Goal: Information Seeking & Learning: Compare options

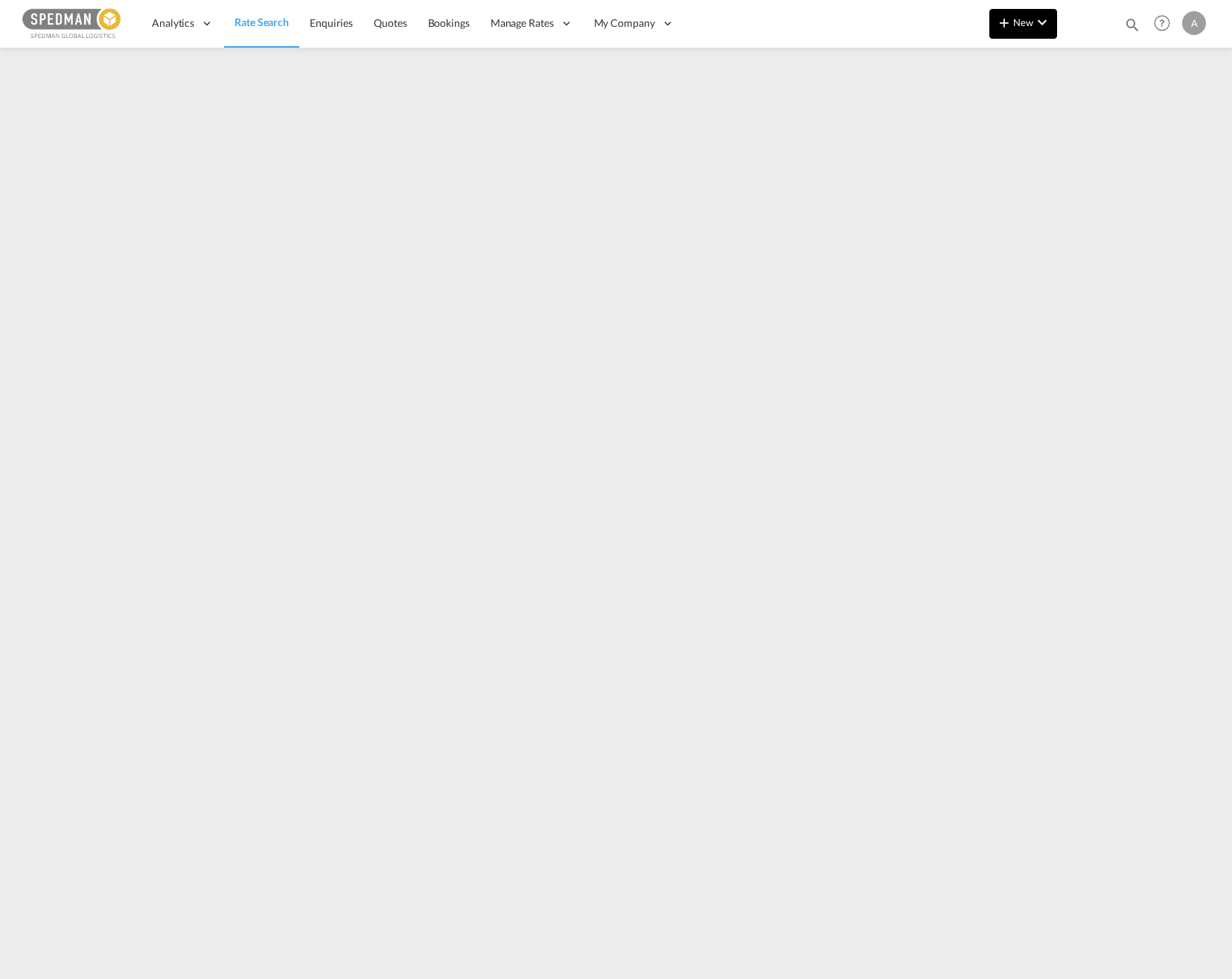
click at [1017, 32] on button "New" at bounding box center [1023, 23] width 68 height 30
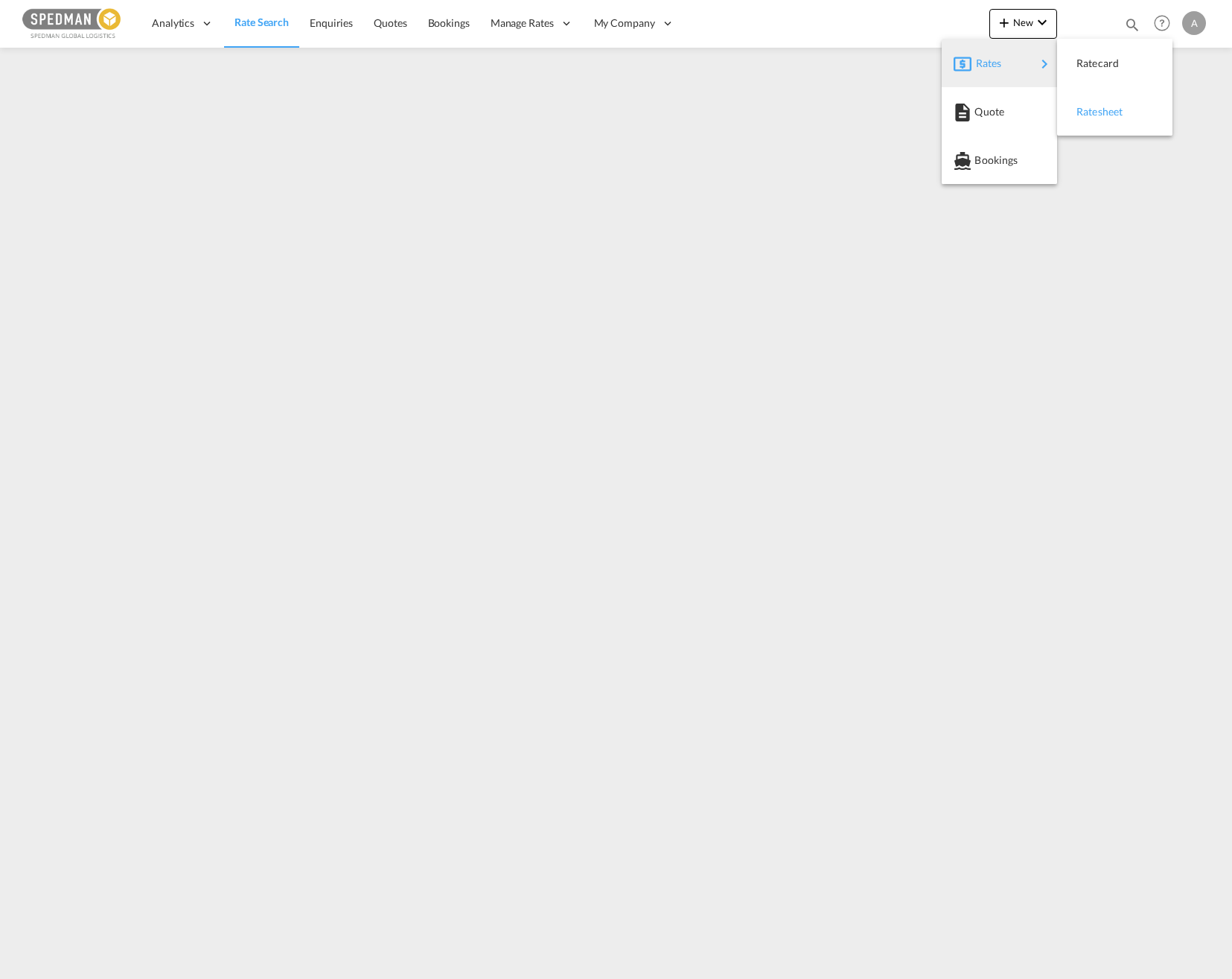
click at [1099, 103] on div "Ratesheet" at bounding box center [1103, 111] width 55 height 37
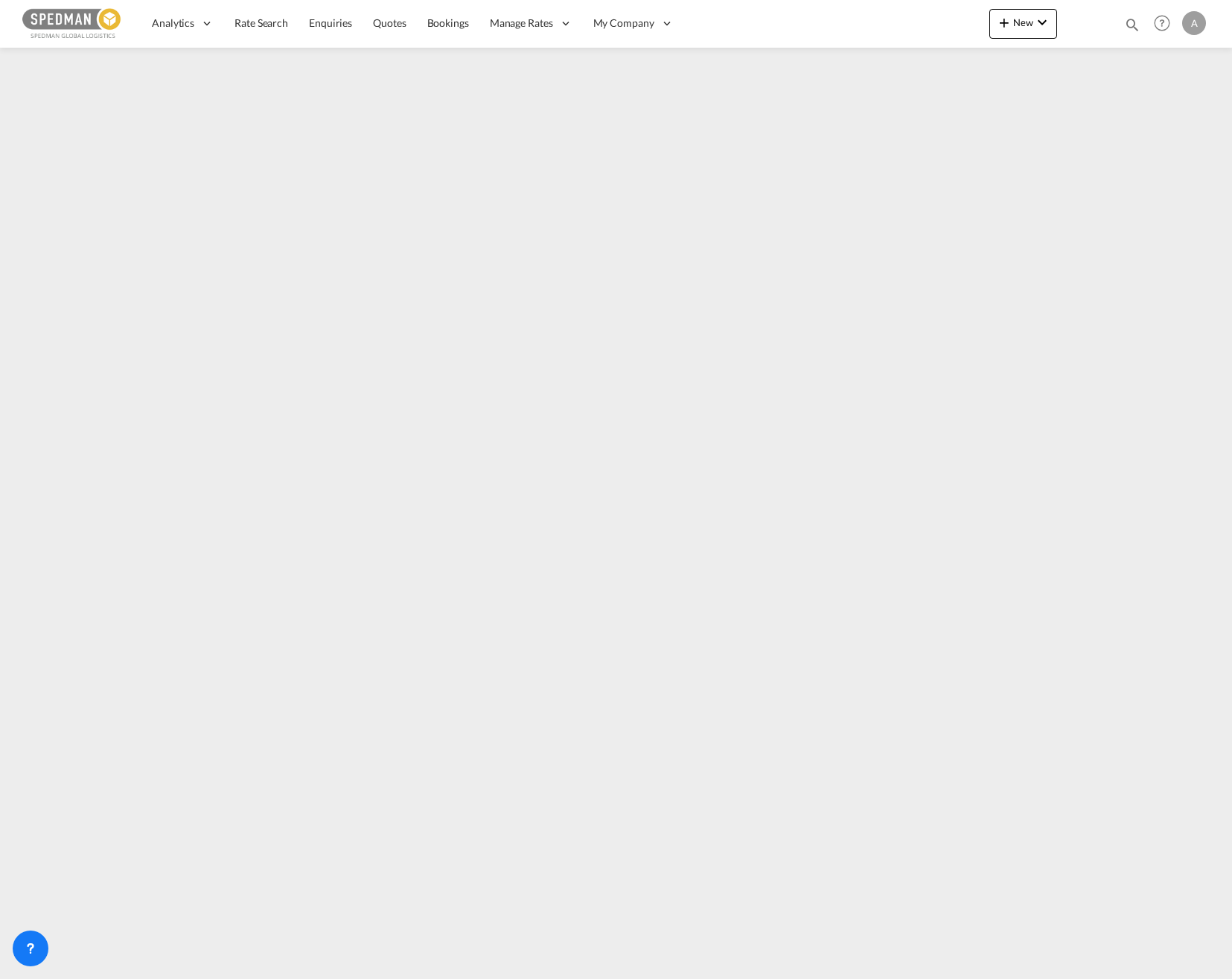
click at [78, 28] on img at bounding box center [72, 23] width 101 height 34
click at [240, 19] on span "Rate Search" at bounding box center [261, 22] width 54 height 12
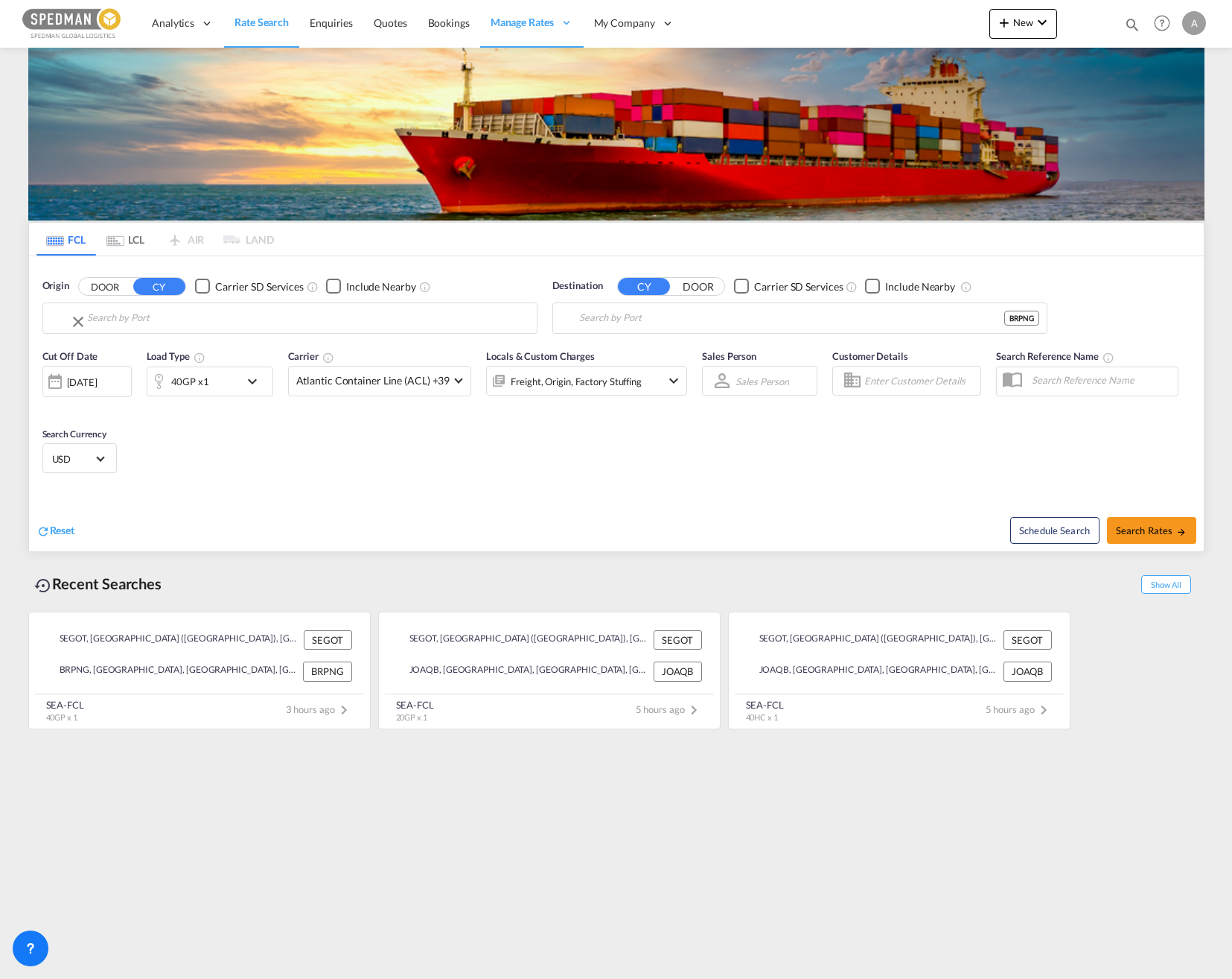
type input "[GEOGRAPHIC_DATA] ([GEOGRAPHIC_DATA]), [GEOGRAPHIC_DATA]"
drag, startPoint x: 575, startPoint y: 324, endPoint x: 543, endPoint y: 318, distance: 32.6
click at [543, 318] on div "Origin DOOR CY Carrier SD Services Include Nearby Gothenburg (Goteborg), SEGOT …" at bounding box center [616, 298] width 1175 height 84
drag, startPoint x: 700, startPoint y: 324, endPoint x: 592, endPoint y: 322, distance: 108.0
click at [582, 330] on md-autocomplete-wrap "Paranagua, BRPNG" at bounding box center [810, 322] width 461 height 30
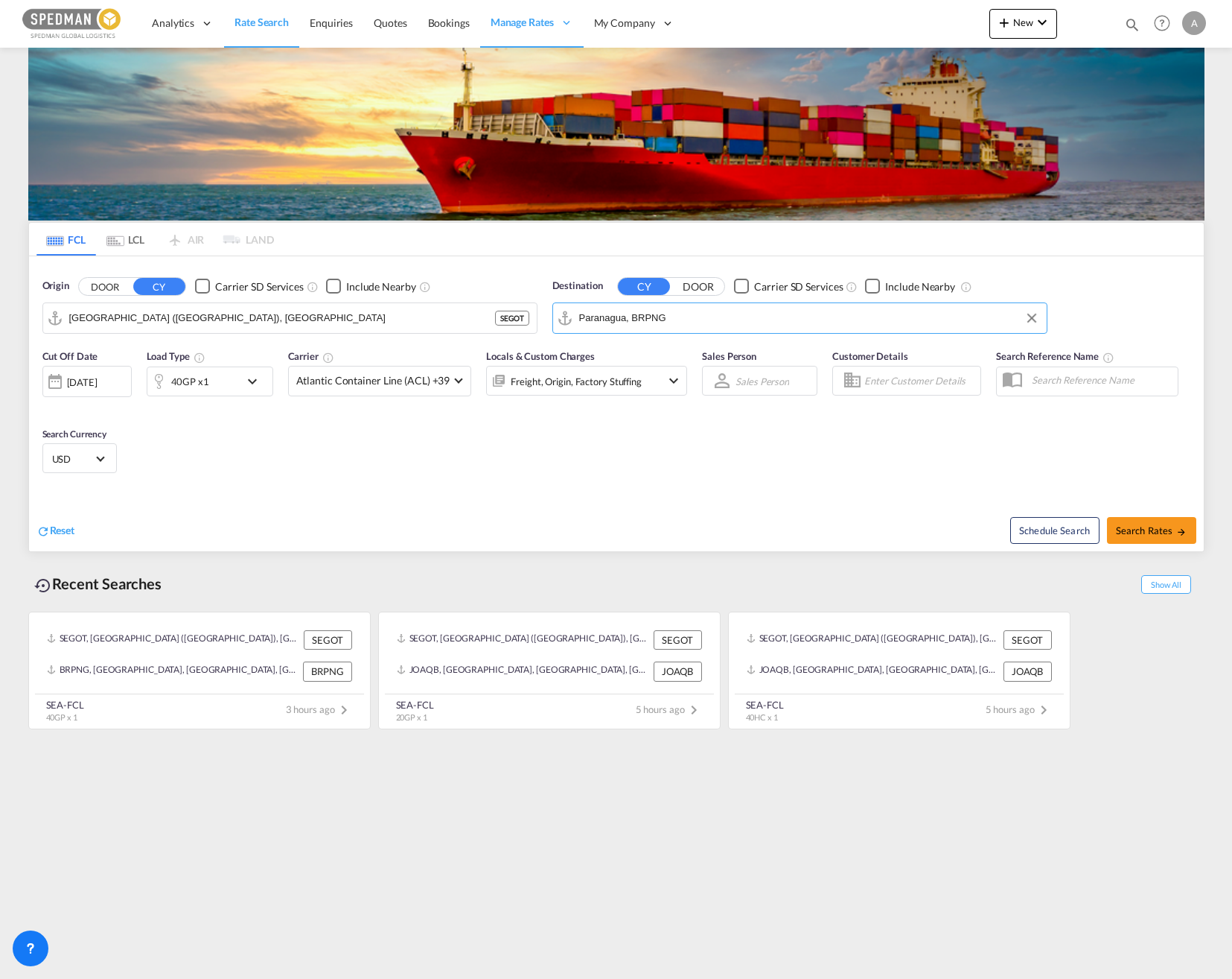
type input "P"
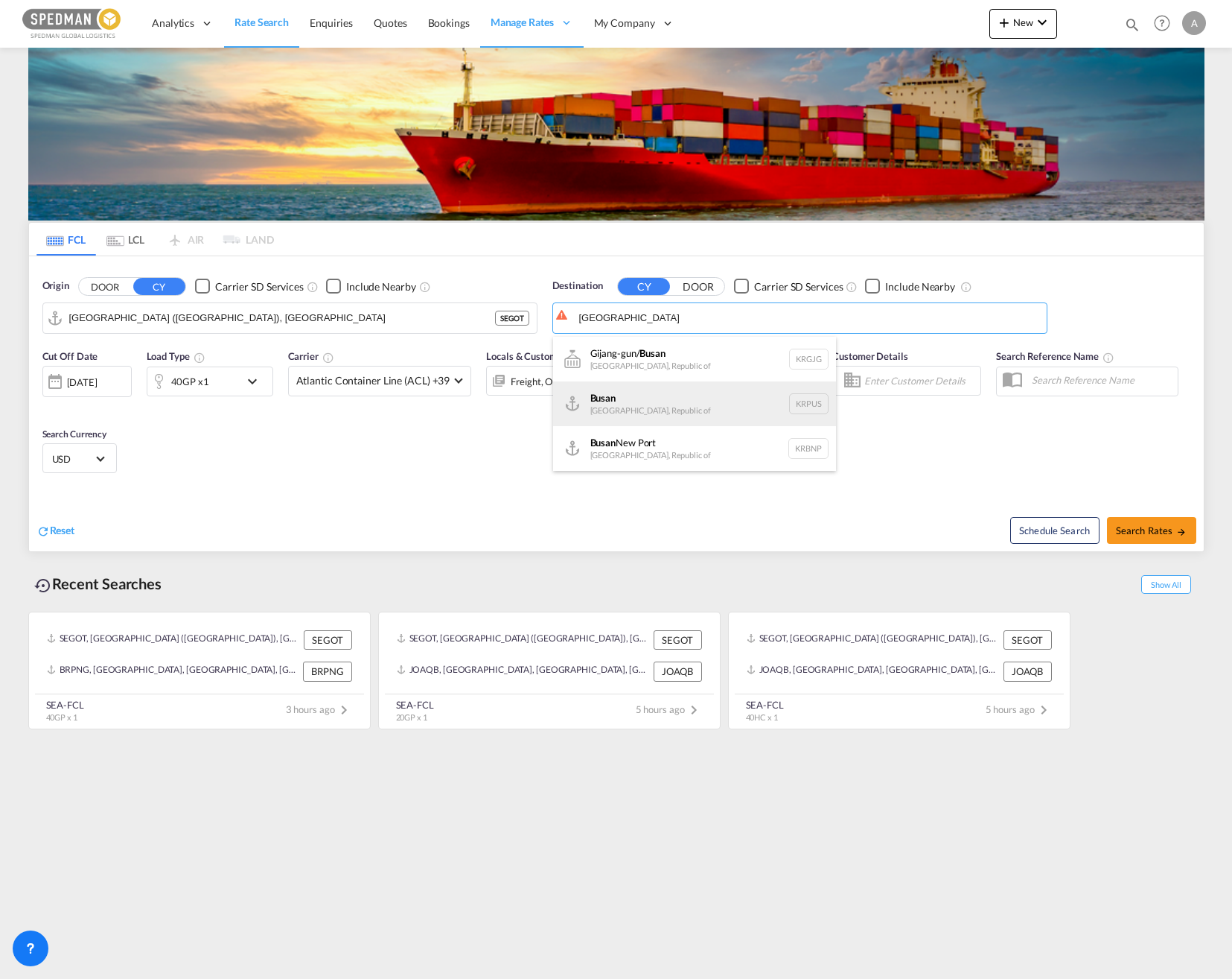
click at [649, 395] on div "Busan Korea, Republic of KRPUS" at bounding box center [695, 403] width 283 height 45
type input "Busan, KRPUS"
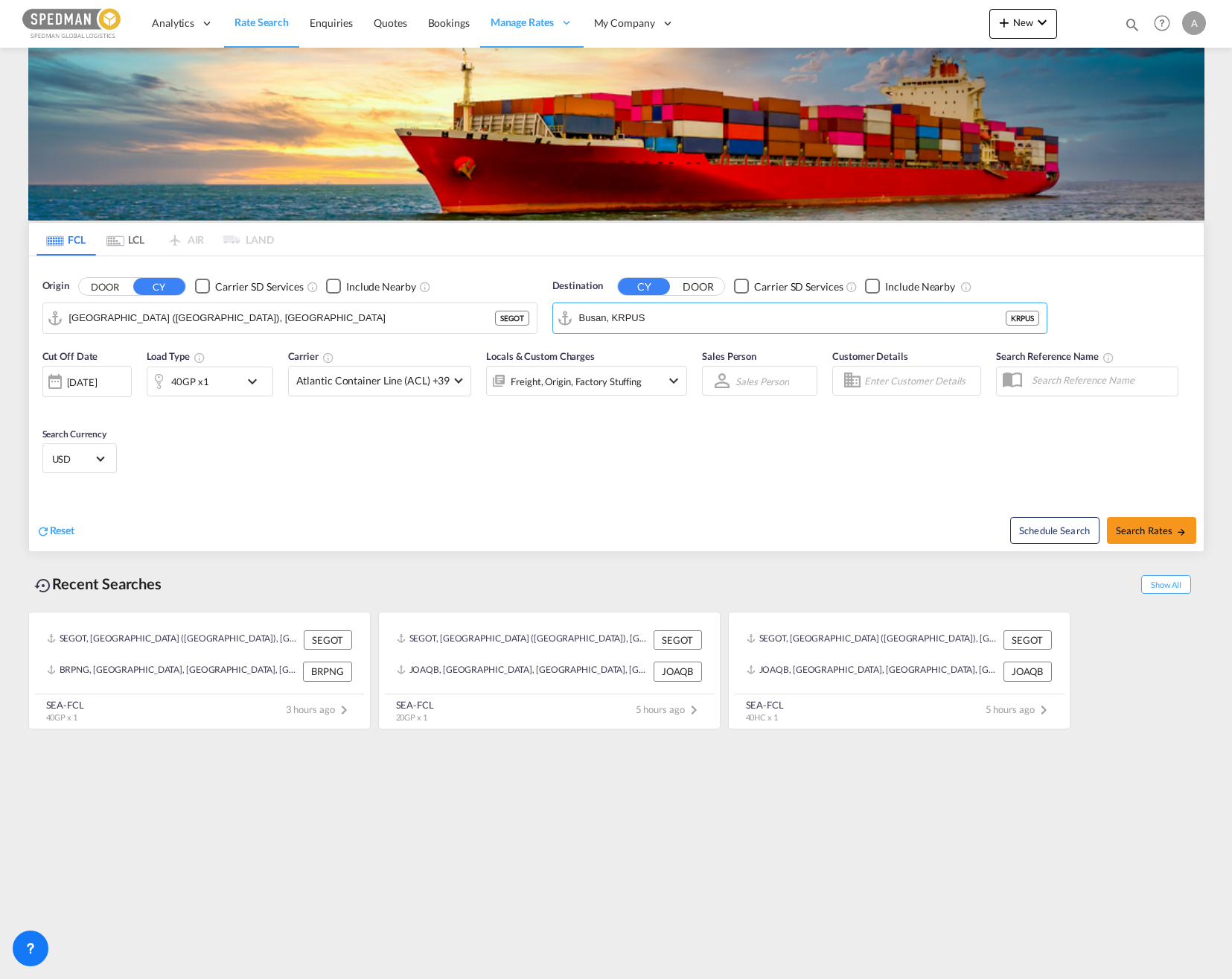
click at [256, 385] on md-icon "icon-chevron-down" at bounding box center [256, 381] width 25 height 18
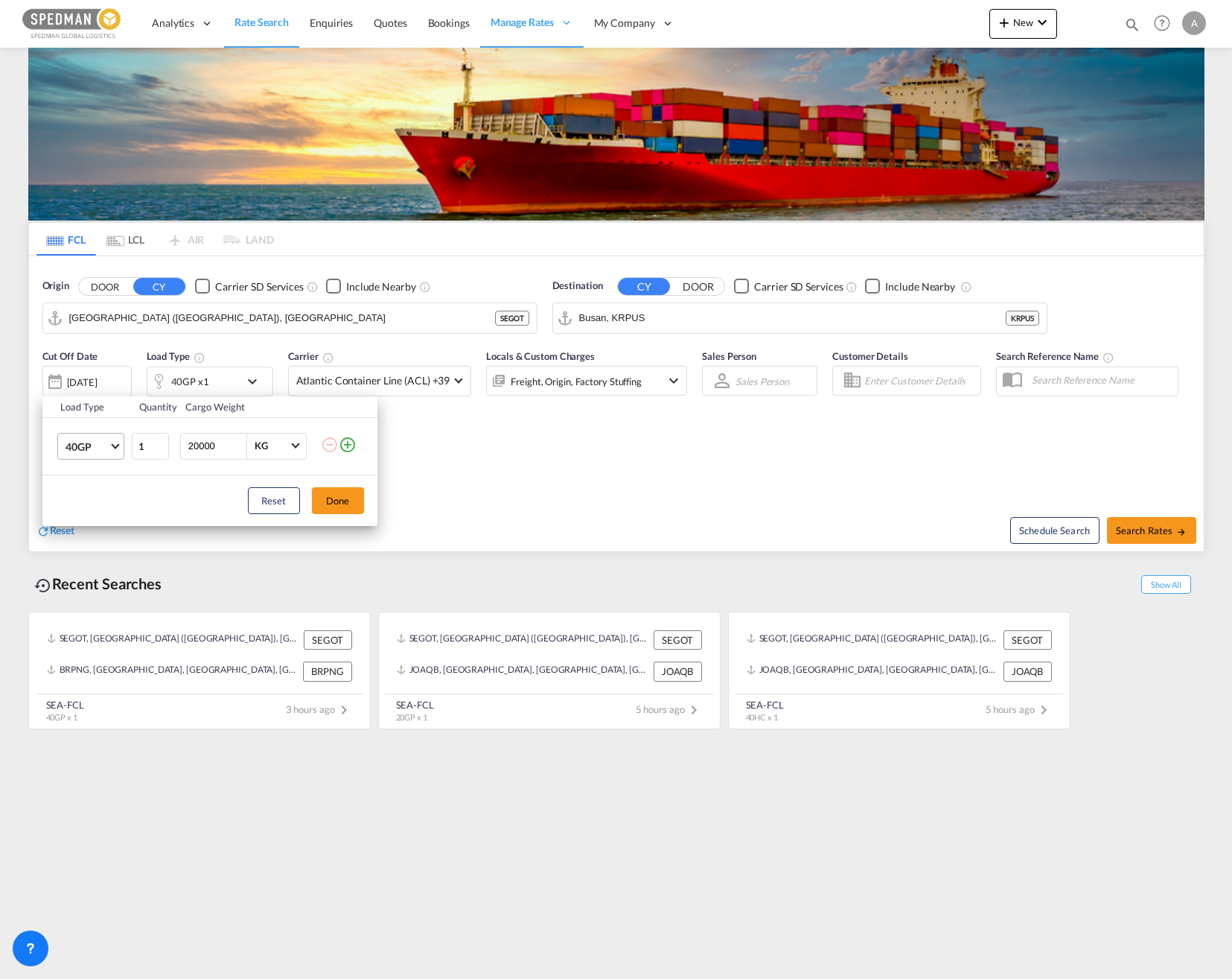
click at [121, 451] on md-select-value "40GP" at bounding box center [94, 446] width 59 height 25
click at [104, 422] on md-option "20GP" at bounding box center [104, 410] width 102 height 36
click at [349, 495] on button "Done" at bounding box center [338, 501] width 52 height 27
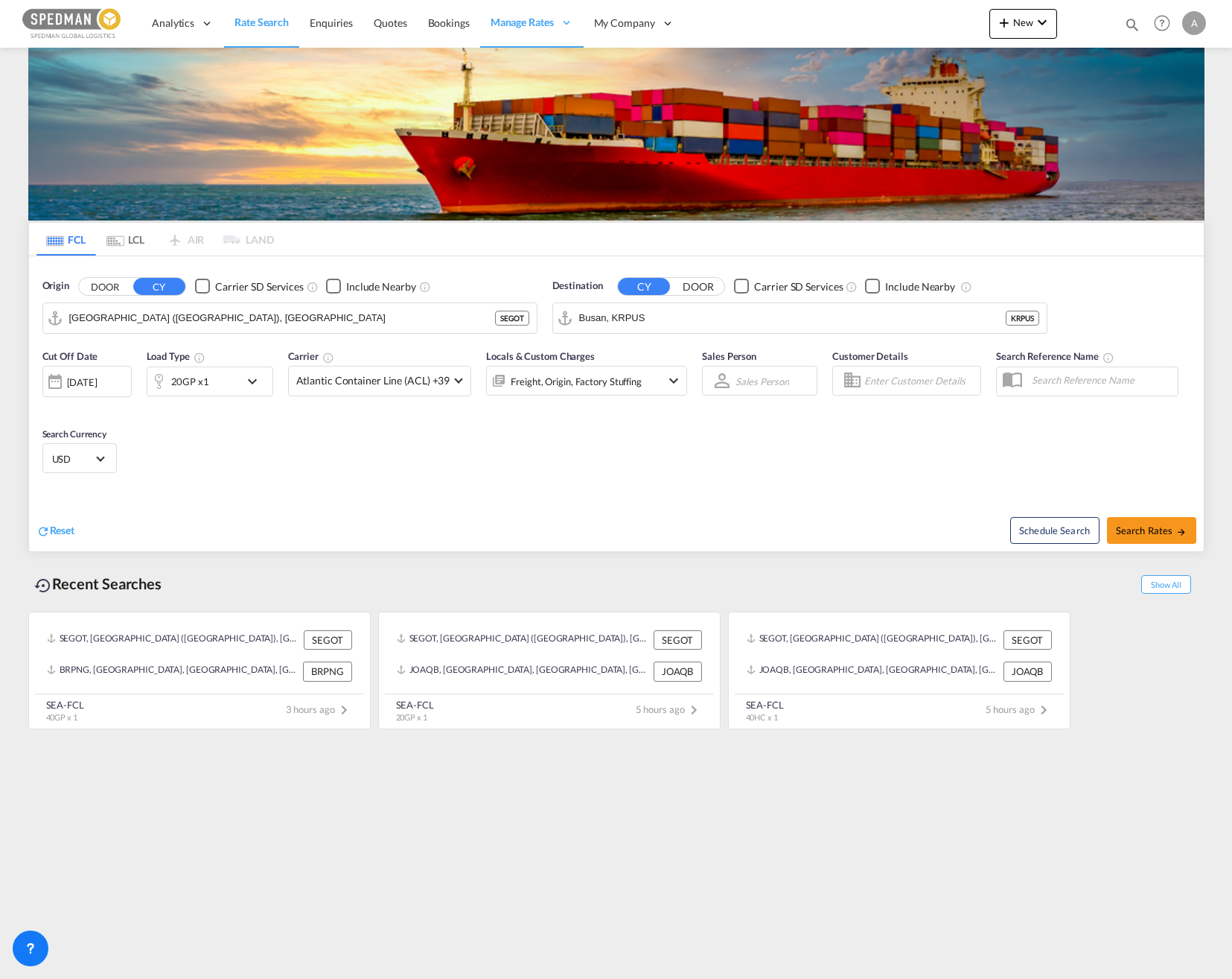
click at [102, 390] on div "[DATE]" at bounding box center [86, 381] width 89 height 32
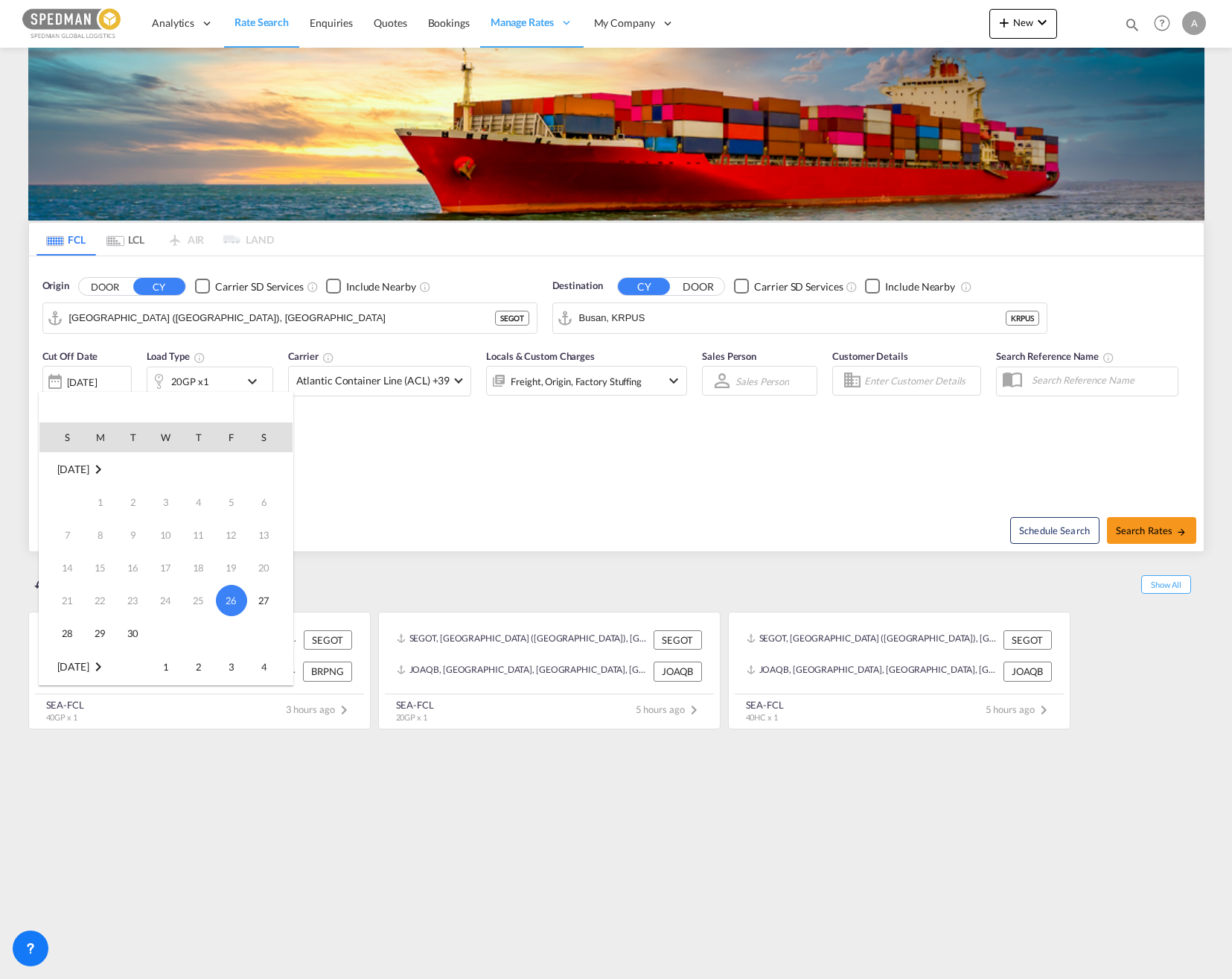
click at [107, 471] on md-icon "September 2025" at bounding box center [98, 469] width 18 height 18
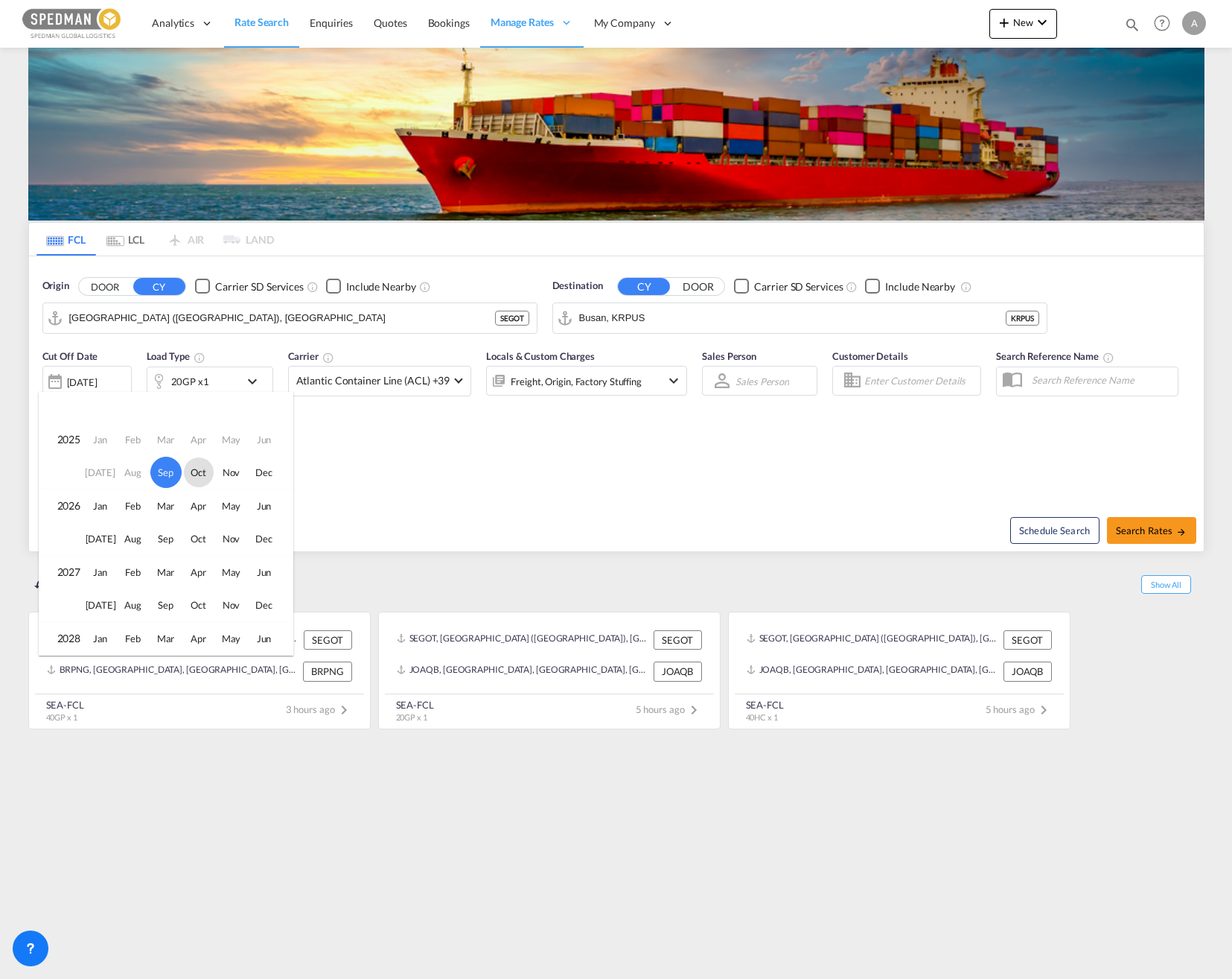
click at [190, 474] on span "Oct" at bounding box center [199, 472] width 30 height 30
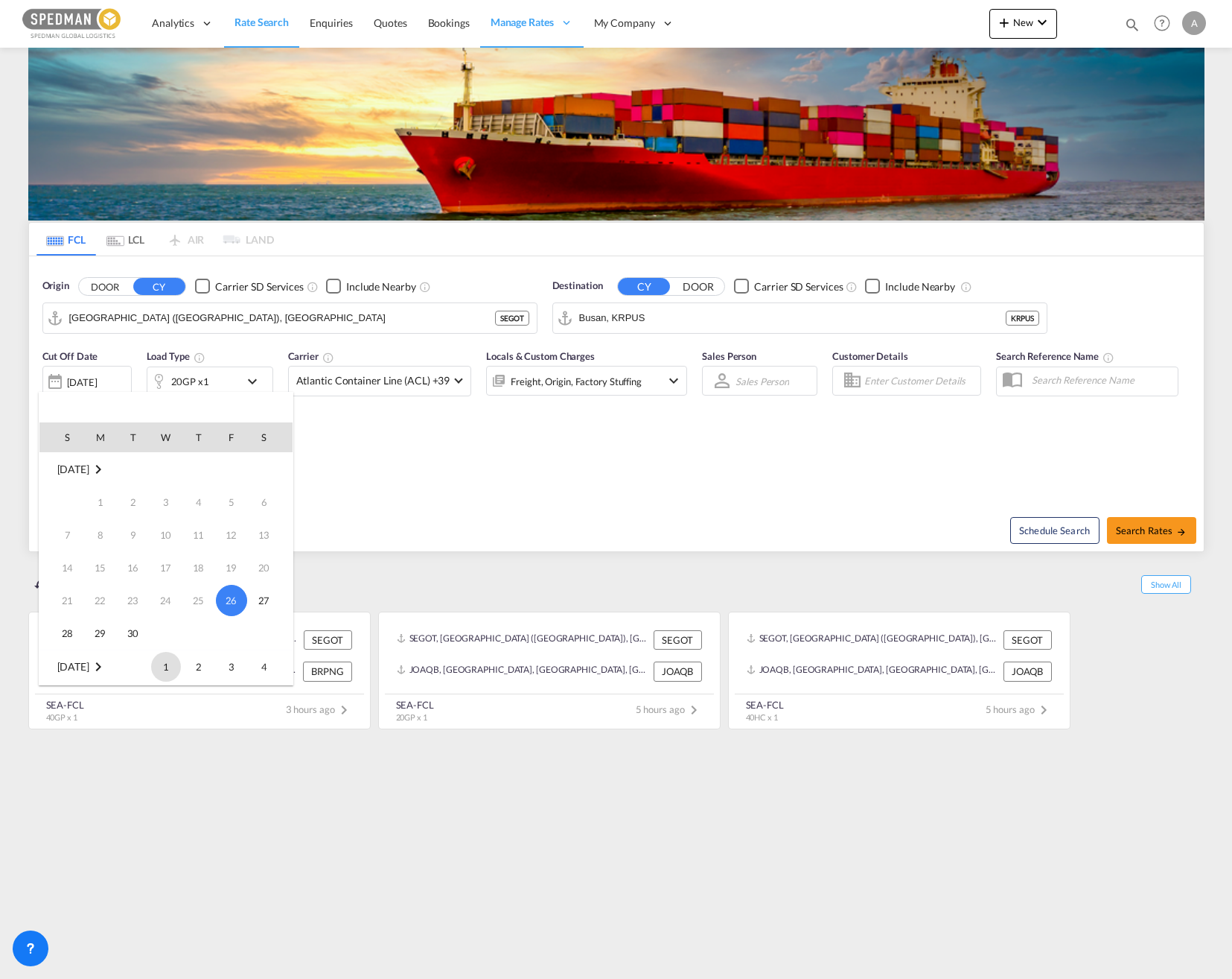
scroll to position [198, 0]
click at [173, 476] on span "1" at bounding box center [166, 468] width 30 height 30
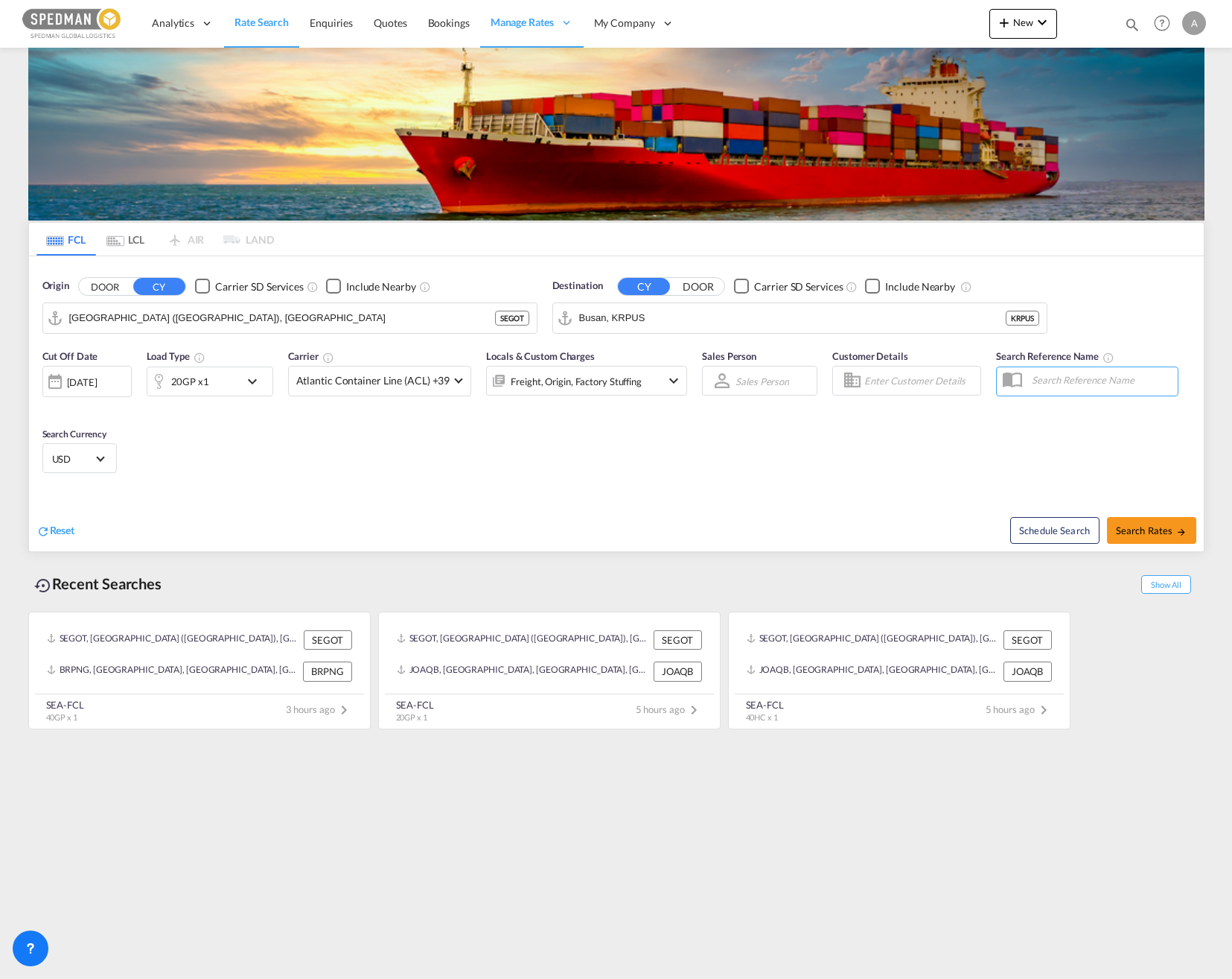
click at [245, 457] on div "Cut Off Date 01 Oct 2025 01/10/2025 Load Type 20GP x1 Carrier Atlantic Containe…" at bounding box center [616, 413] width 1175 height 145
click at [1137, 530] on span "Search Rates" at bounding box center [1151, 530] width 72 height 12
type input "SEGOT to KRPUS / [DATE]"
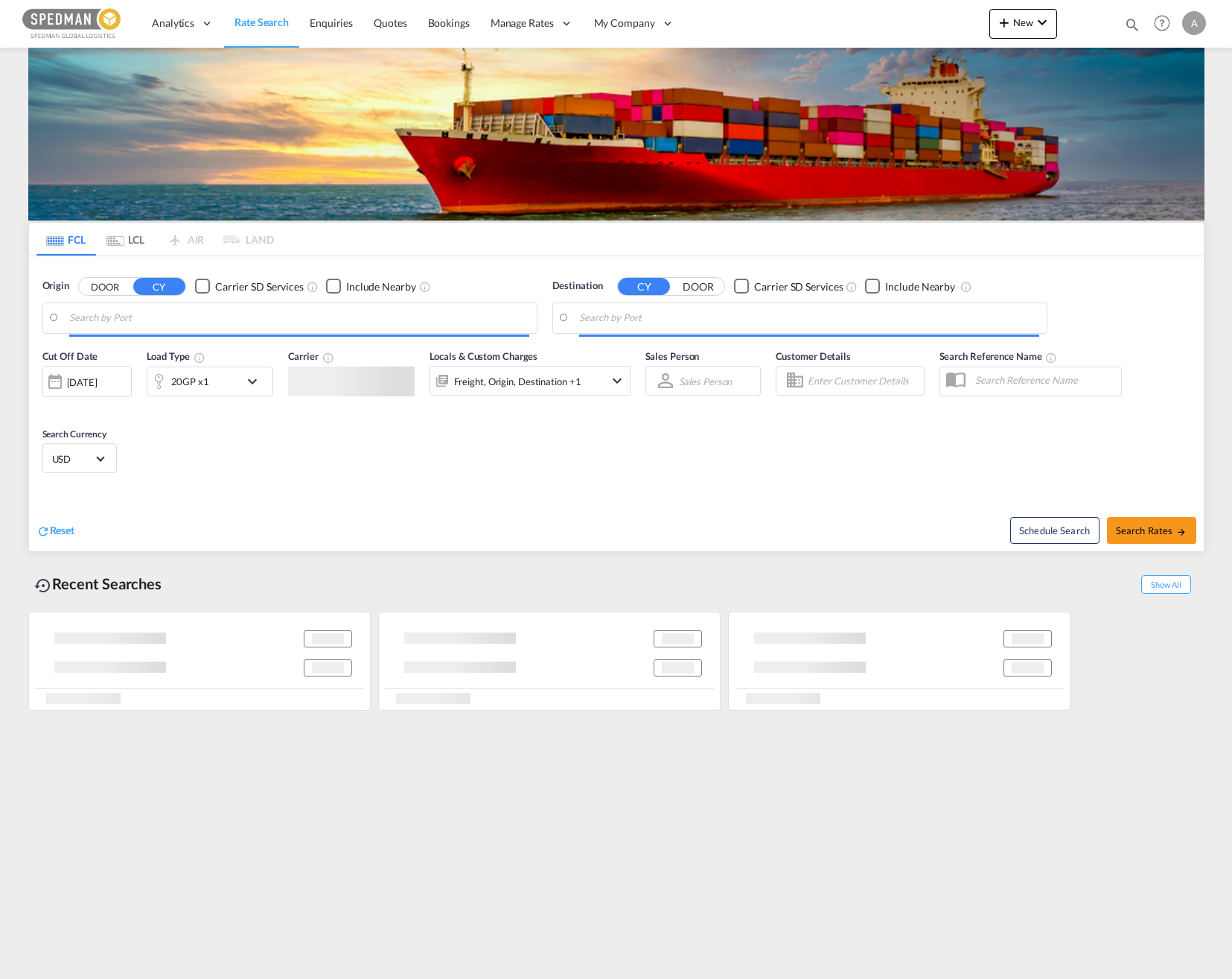
type input "[GEOGRAPHIC_DATA] ([GEOGRAPHIC_DATA]), [GEOGRAPHIC_DATA]"
type input "Busan, KRPUS"
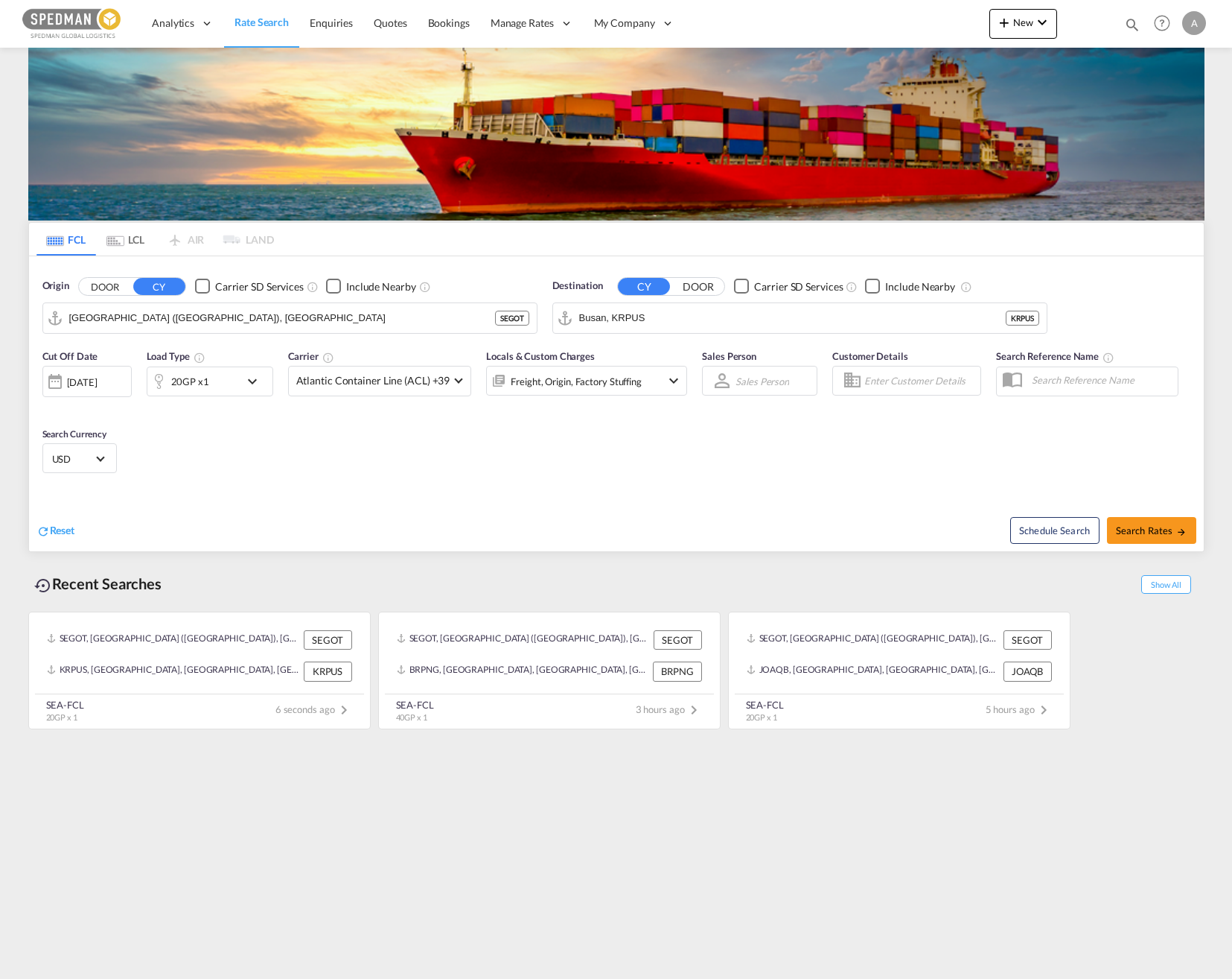
click at [262, 394] on div "20GP x1" at bounding box center [210, 381] width 127 height 30
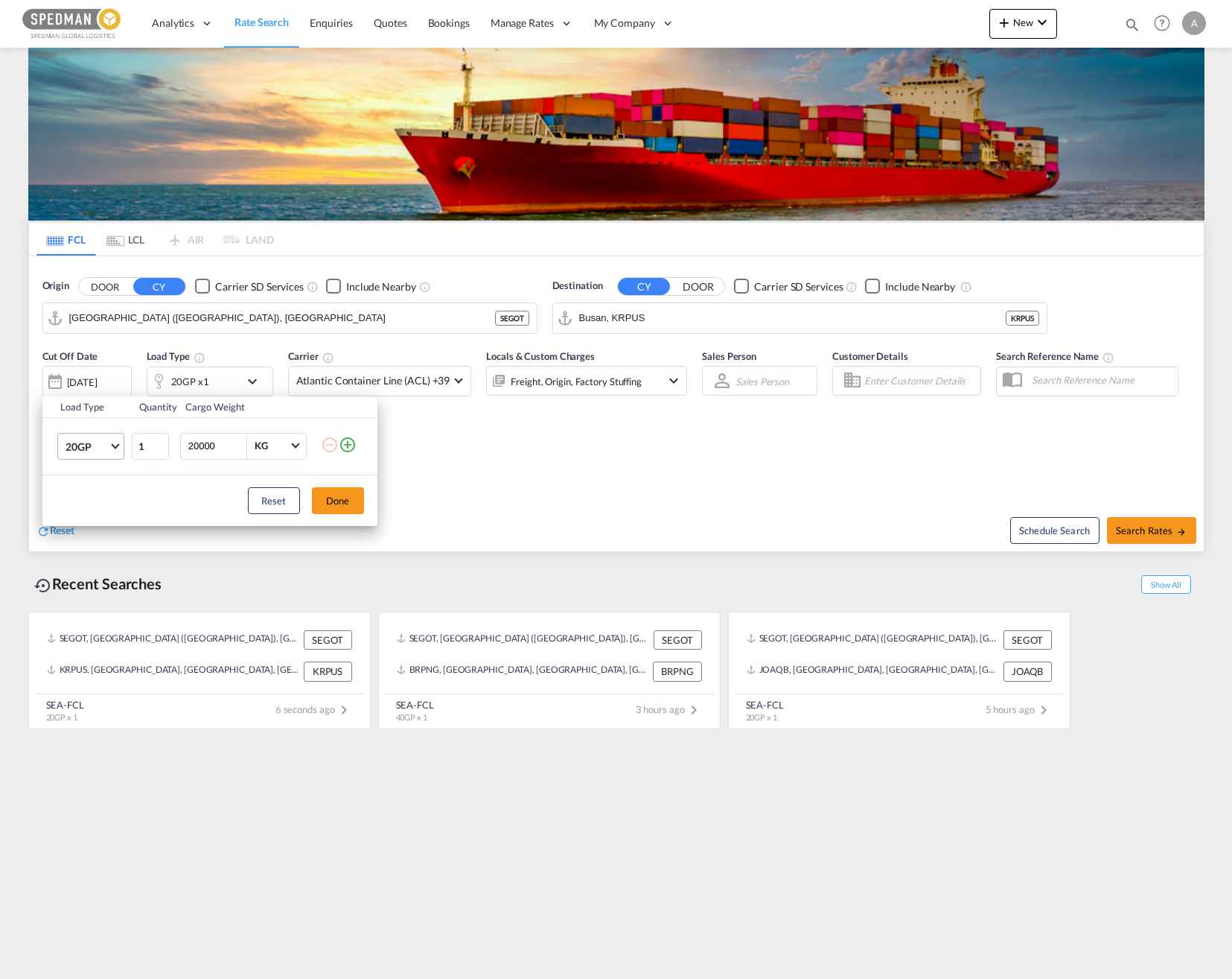
click at [101, 454] on md-select-value "20GP" at bounding box center [94, 446] width 59 height 25
click at [95, 489] on md-option "40GP" at bounding box center [104, 482] width 102 height 36
click at [329, 490] on button "Done" at bounding box center [338, 501] width 52 height 27
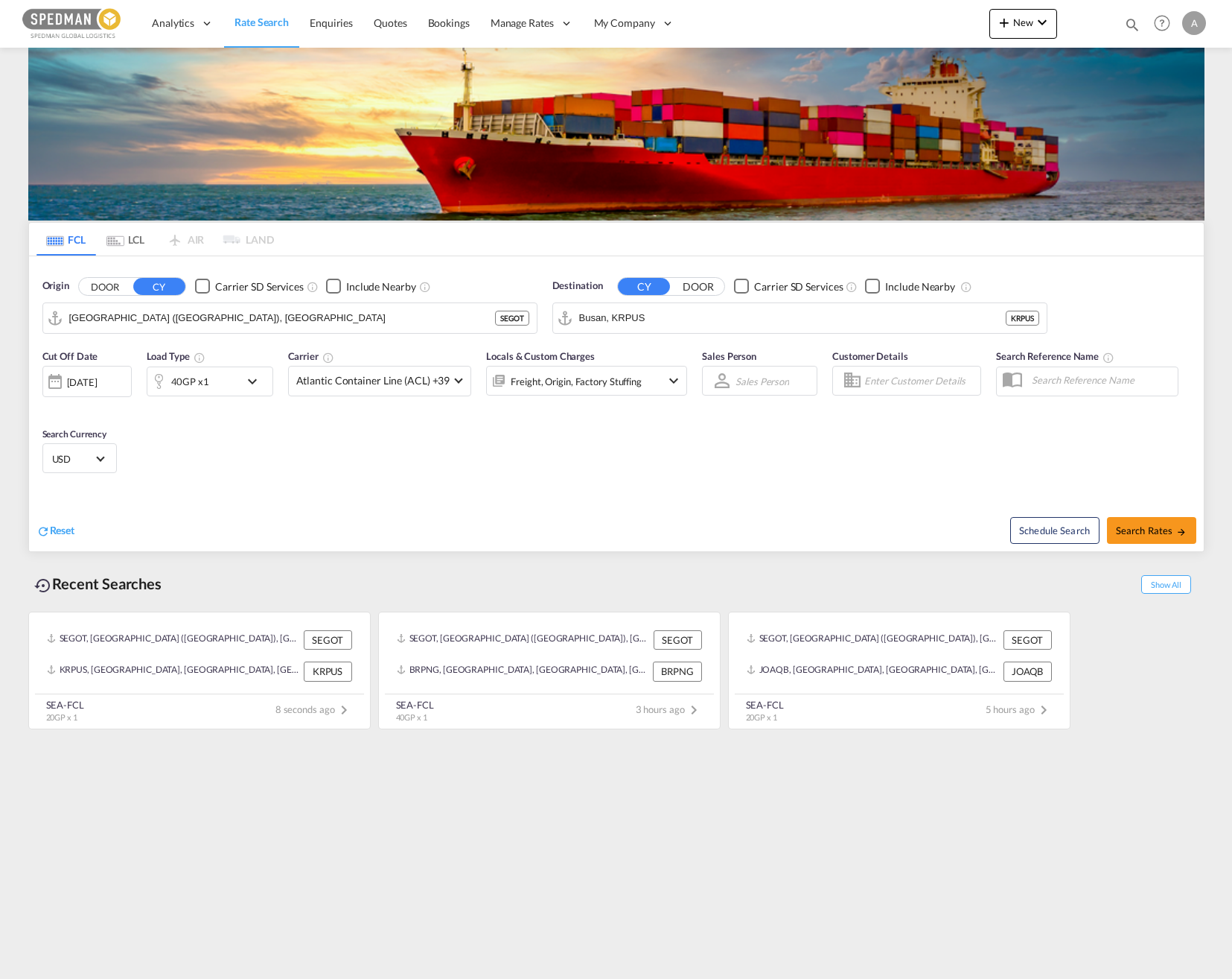
click at [713, 455] on div "Cut Off Date [DATE] [DATE] Load Type 40GP x1 Carrier Atlantic Container Line (A…" at bounding box center [616, 413] width 1175 height 145
click at [121, 391] on div "[DATE]" at bounding box center [86, 381] width 89 height 32
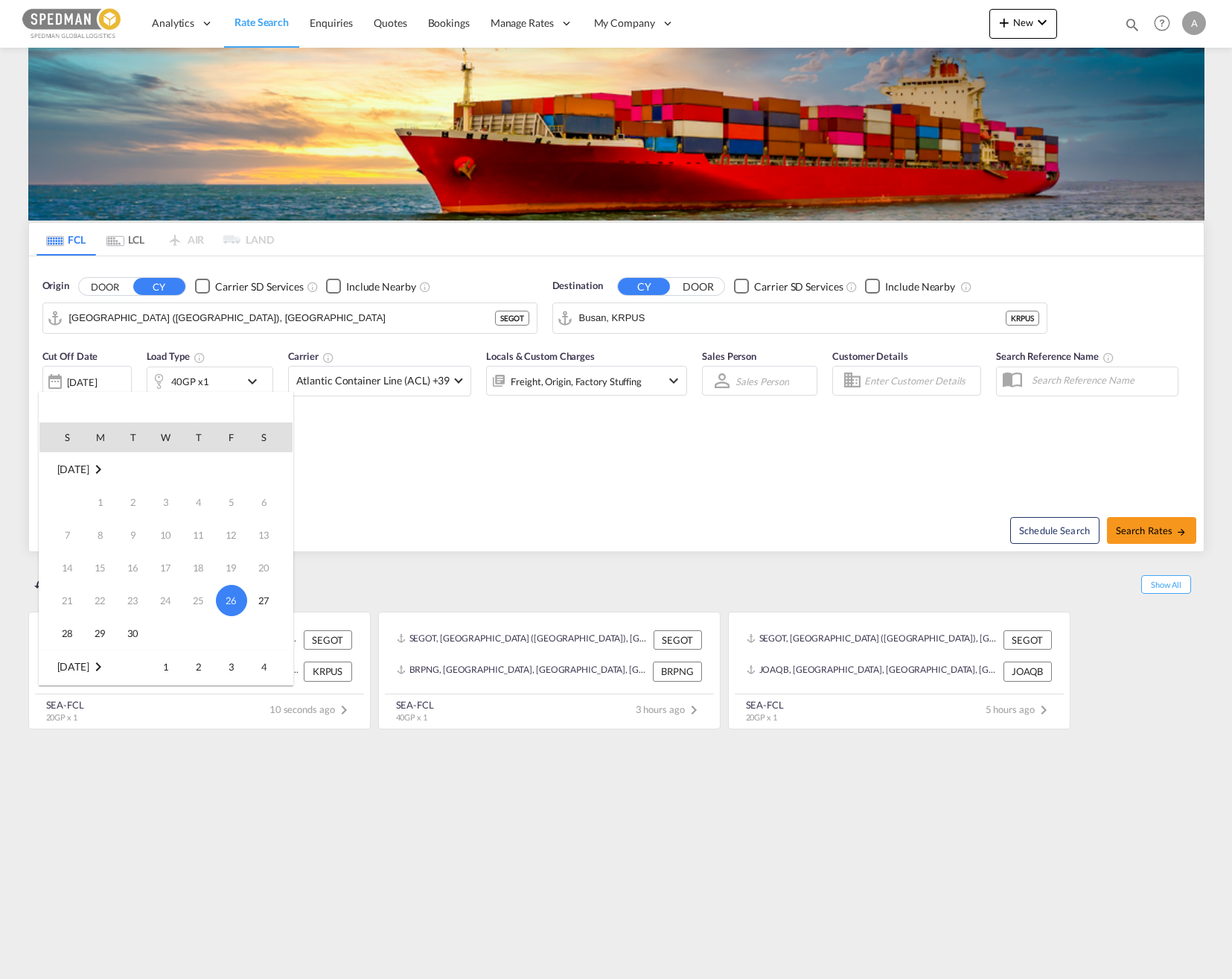
click at [107, 473] on md-icon "September 2025" at bounding box center [98, 469] width 18 height 18
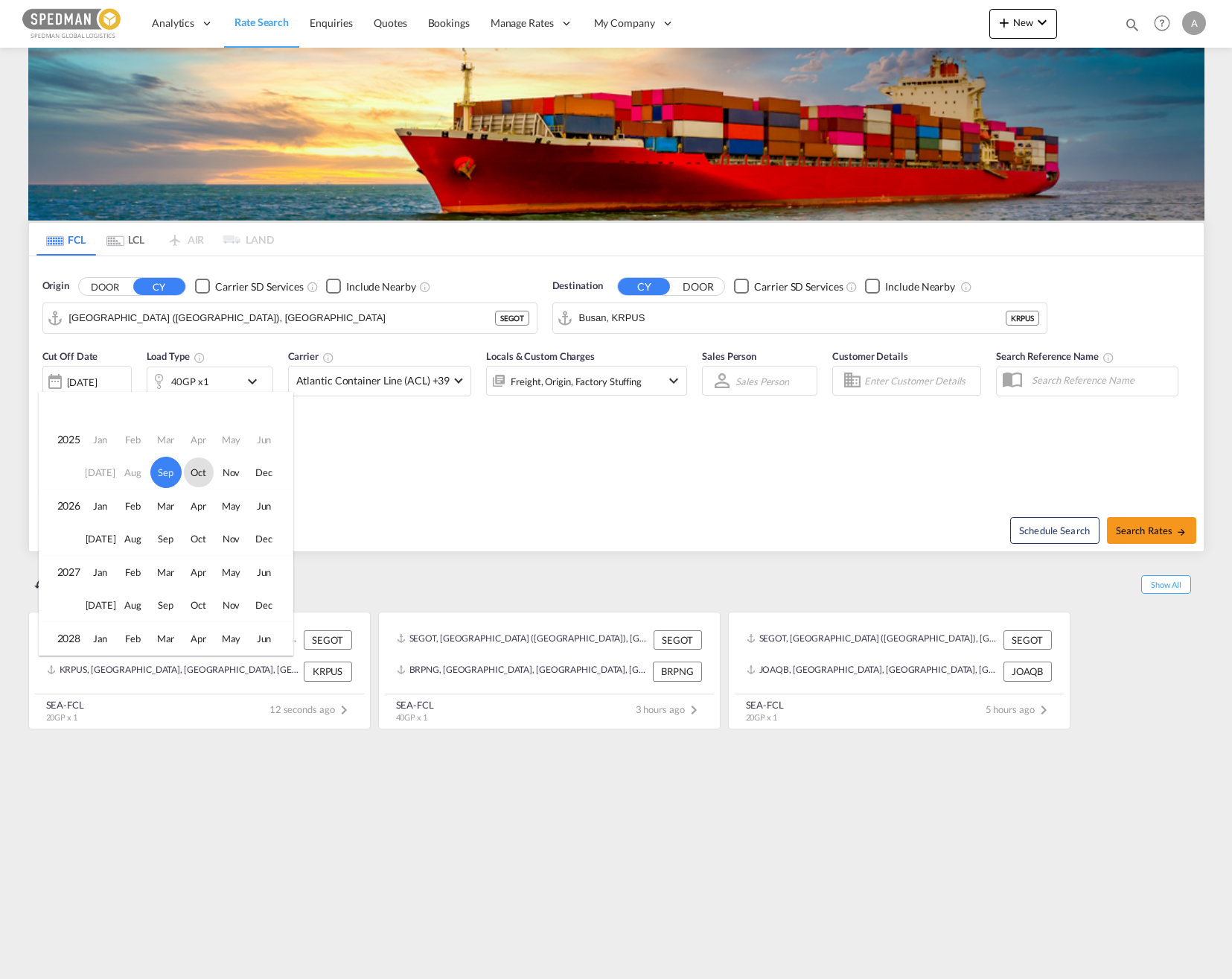
click at [186, 471] on span "Oct" at bounding box center [199, 472] width 30 height 30
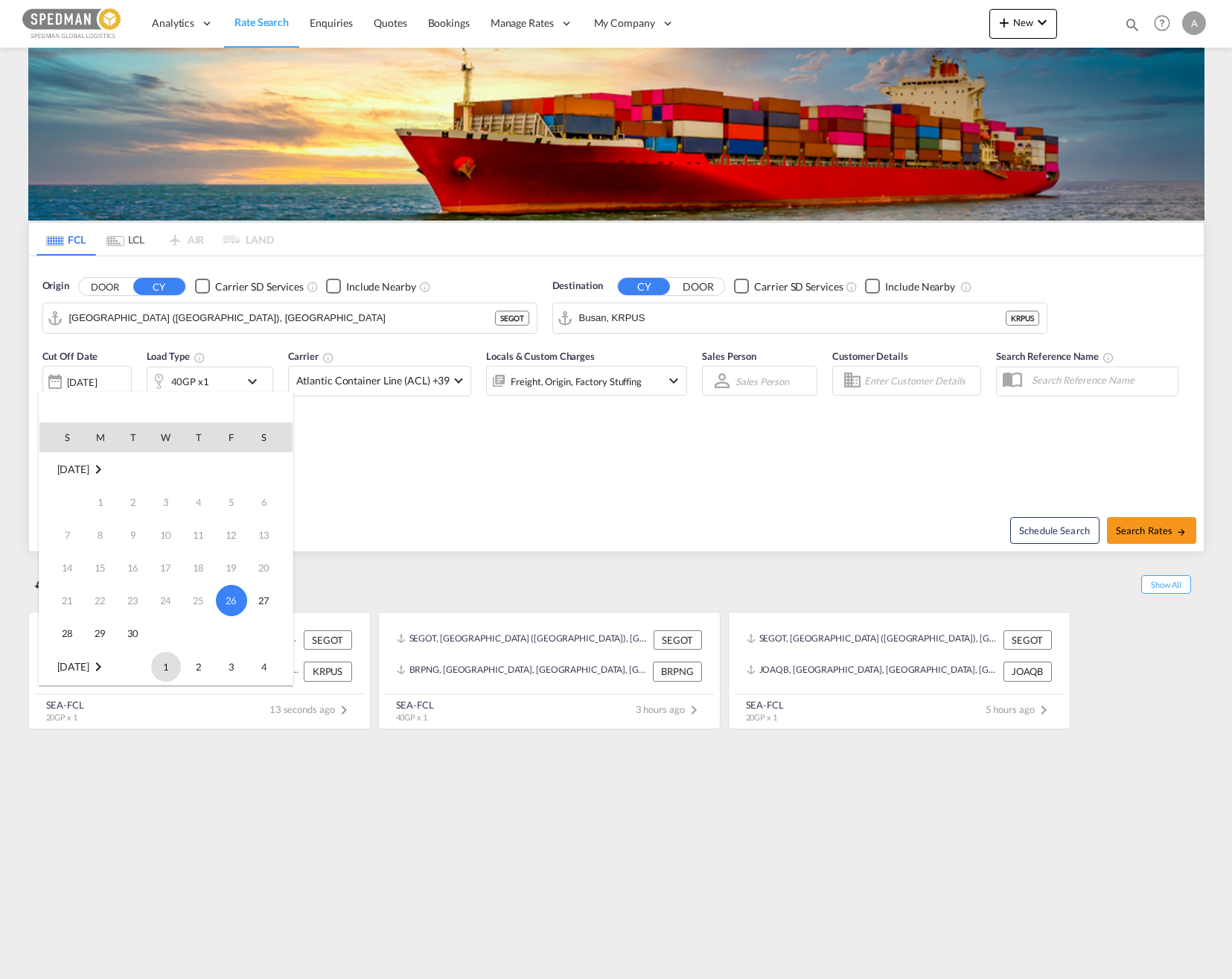
scroll to position [198, 0]
click at [158, 471] on span "1" at bounding box center [166, 468] width 30 height 30
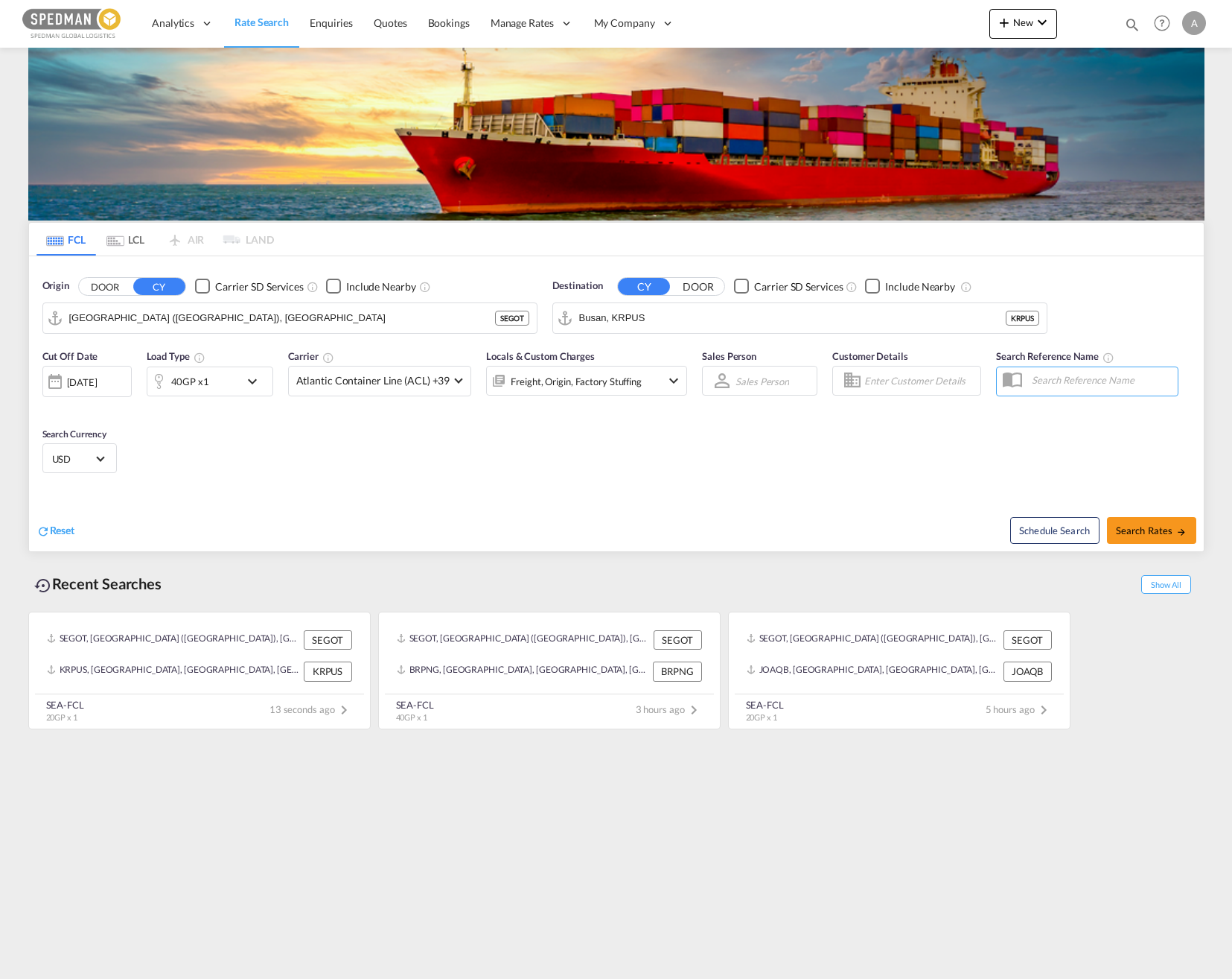
click at [401, 418] on div "Cut Off Date [DATE] [DATE] Load Type 40GP x1 Carrier Atlantic Container Line (A…" at bounding box center [365, 379] width 660 height 78
click at [647, 377] on div "Freight, Origin, Factory Stuffing" at bounding box center [587, 380] width 201 height 30
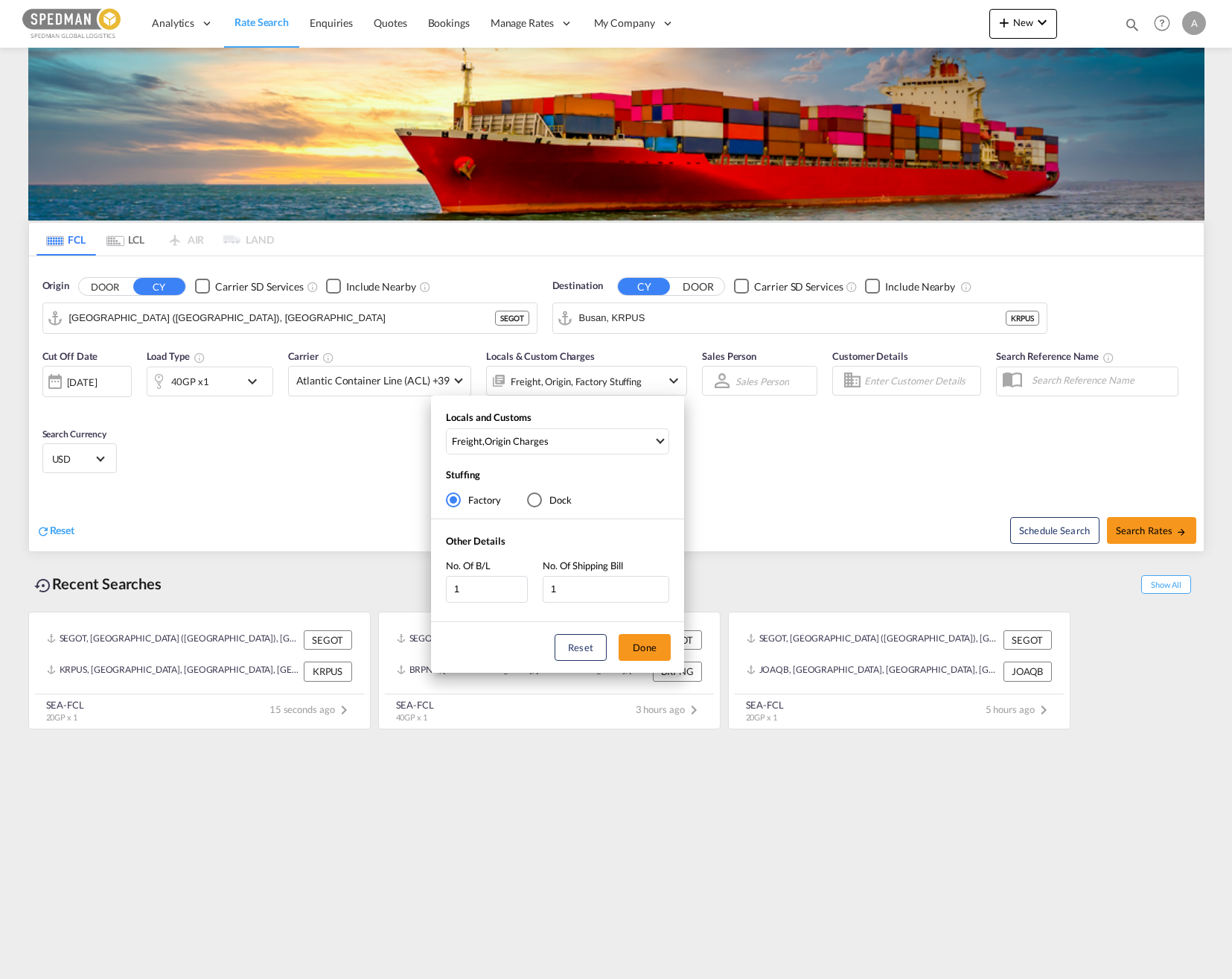
click at [571, 461] on div "Locals and Customs Freight , Origin Charges Clear All Select All Freight Origin…" at bounding box center [557, 436] width 253 height 51
click at [571, 449] on md-select-value "Freight , Origin Charges" at bounding box center [559, 442] width 218 height 25
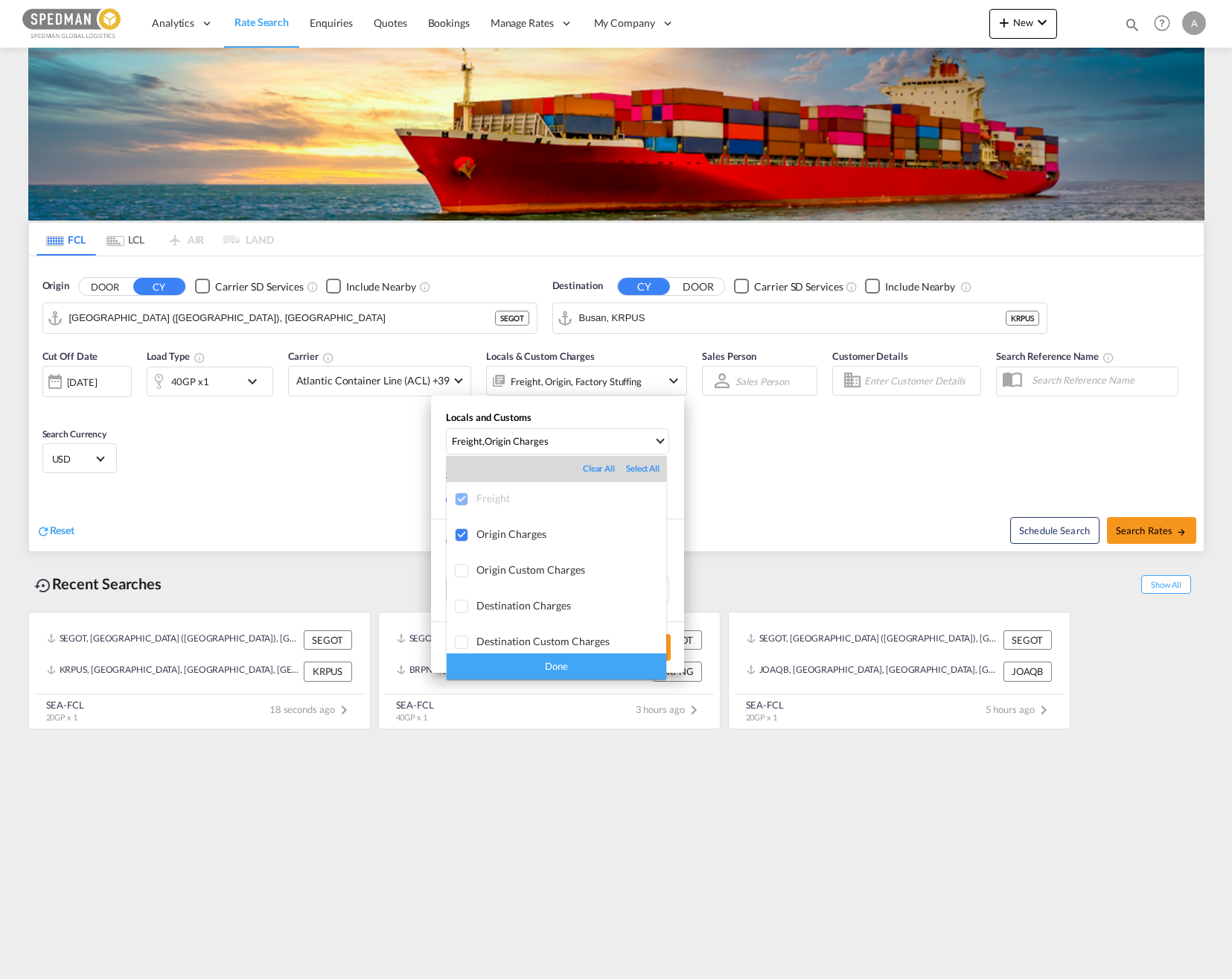
click at [885, 433] on md-backdrop at bounding box center [616, 490] width 1232 height 979
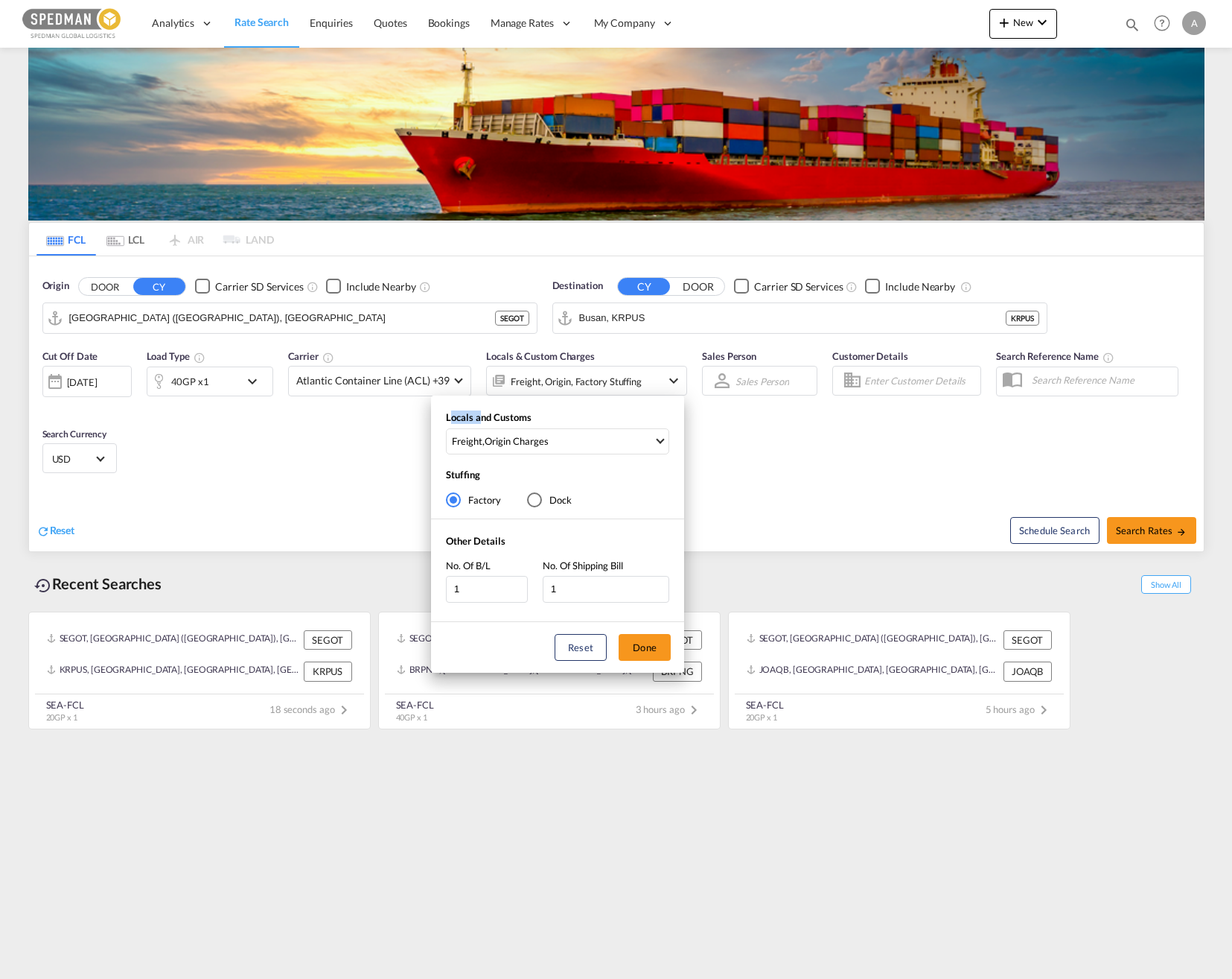
drag, startPoint x: 886, startPoint y: 433, endPoint x: 871, endPoint y: 453, distance: 25.0
click at [886, 432] on div "Locals and Customs Freight , Origin Charges Stuffing Factory Dock Other Details…" at bounding box center [616, 490] width 1232 height 979
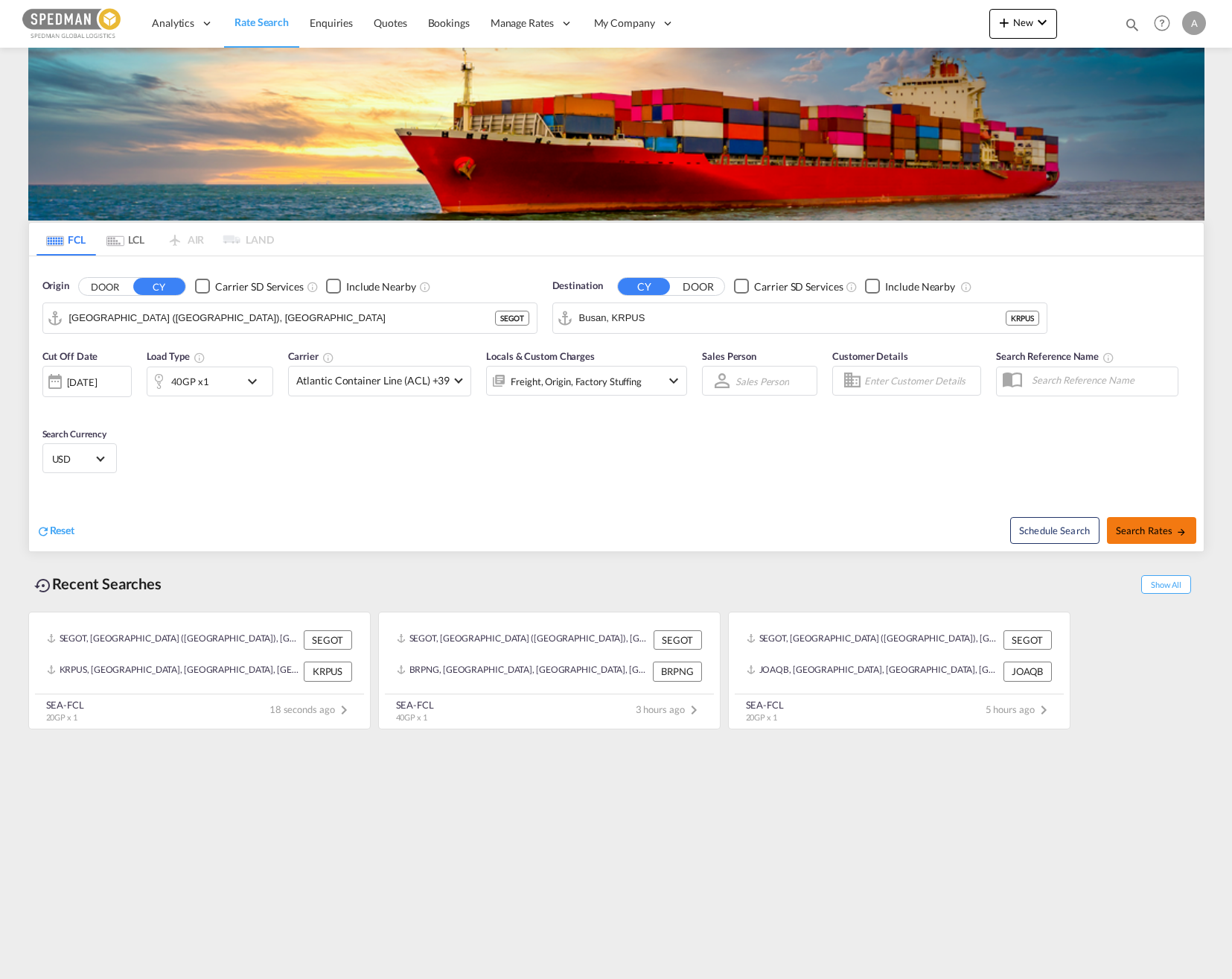
click at [1141, 528] on span "Search Rates" at bounding box center [1151, 530] width 72 height 12
type input "SEGOT to KRPUS / [DATE]"
